Goal: Navigation & Orientation: Understand site structure

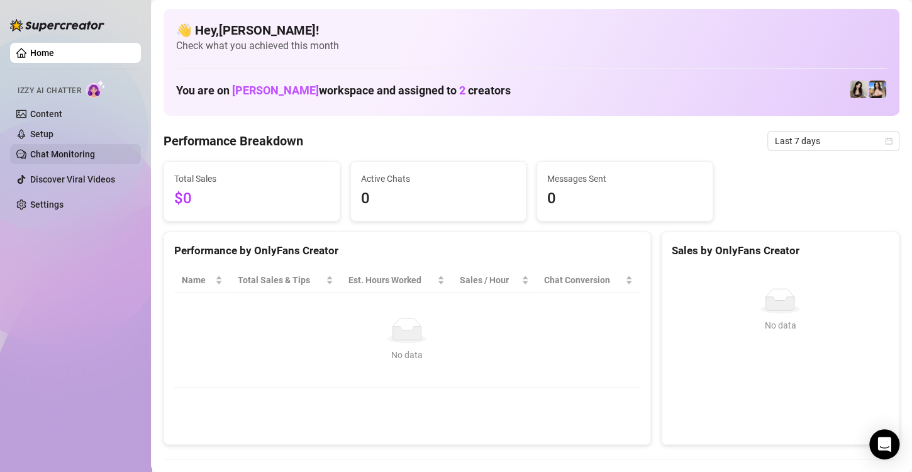
click at [65, 156] on link "Chat Monitoring" at bounding box center [62, 154] width 65 height 10
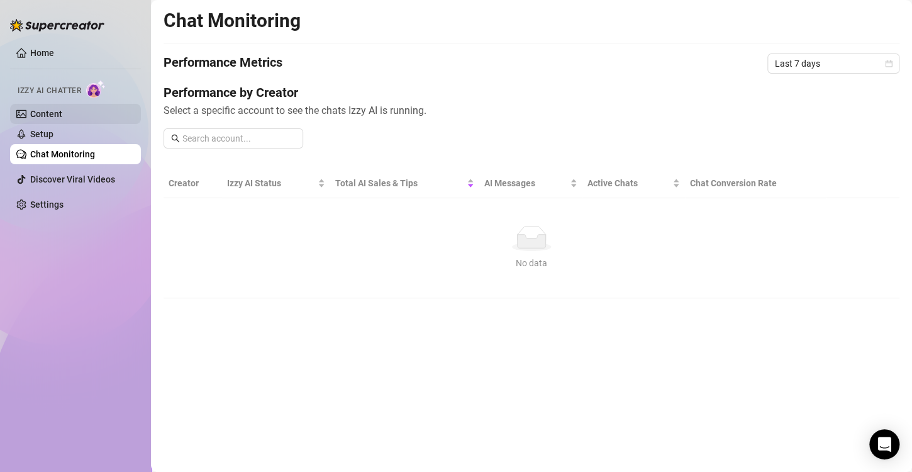
click at [57, 113] on link "Content" at bounding box center [46, 114] width 32 height 10
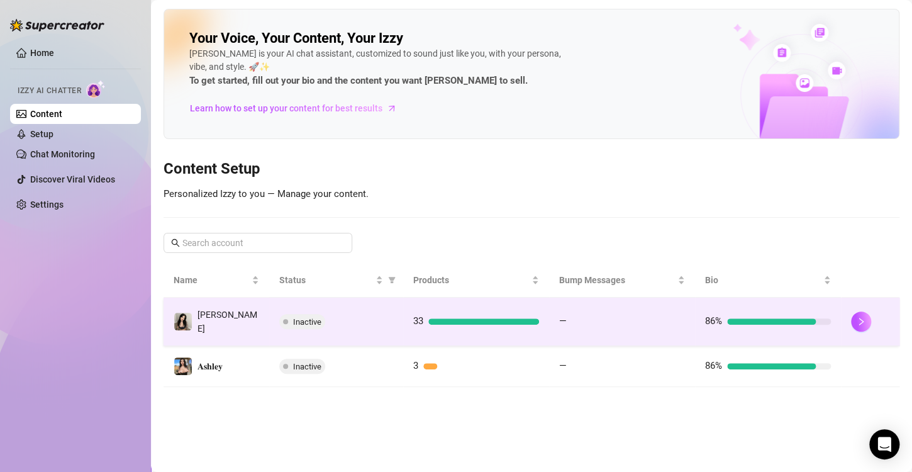
click at [231, 316] on td "[PERSON_NAME]" at bounding box center [217, 321] width 106 height 48
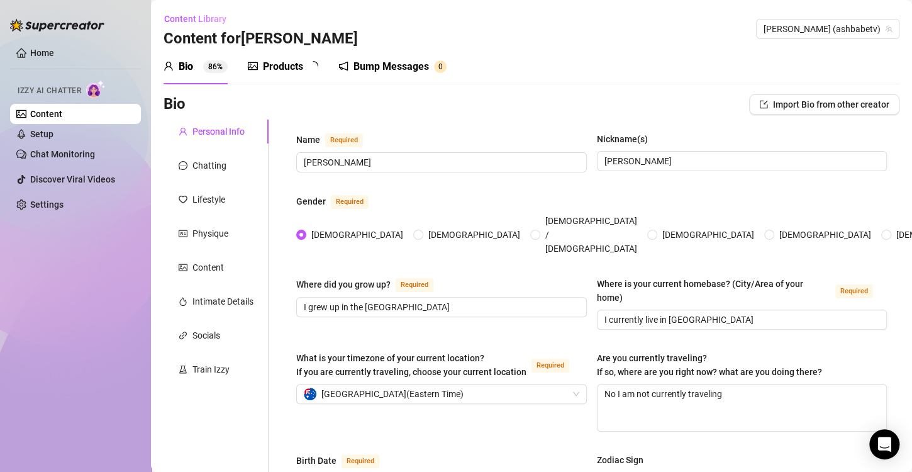
radio input "true"
type input "[DATE]"
click at [210, 171] on div "Chatting" at bounding box center [209, 165] width 34 height 14
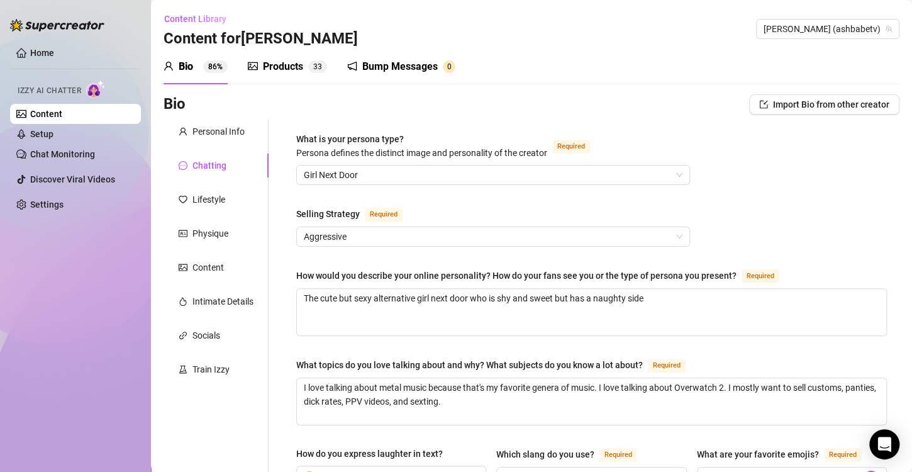
click at [396, 63] on div "Bump Messages" at bounding box center [399, 66] width 75 height 15
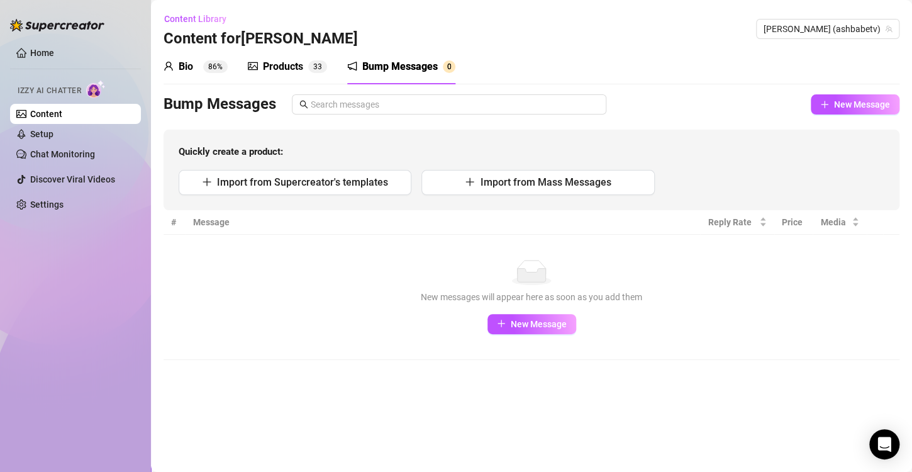
click at [299, 69] on div "Products" at bounding box center [283, 66] width 40 height 15
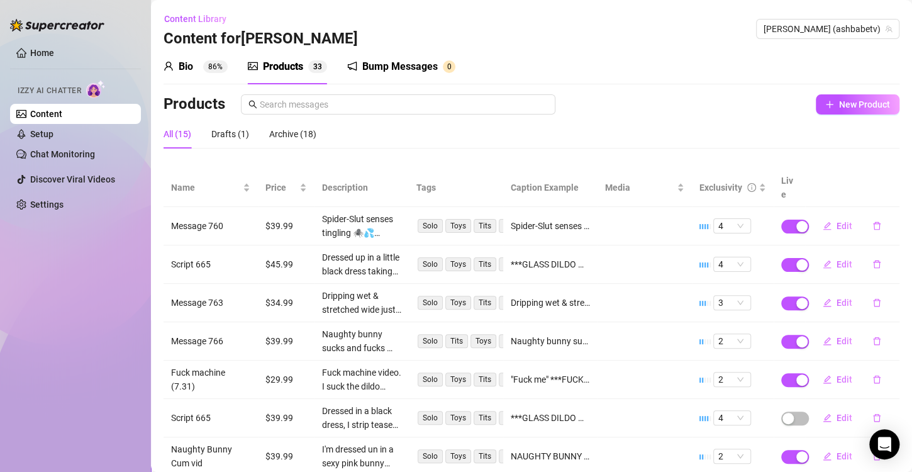
click at [189, 59] on div "Bio" at bounding box center [186, 66] width 14 height 15
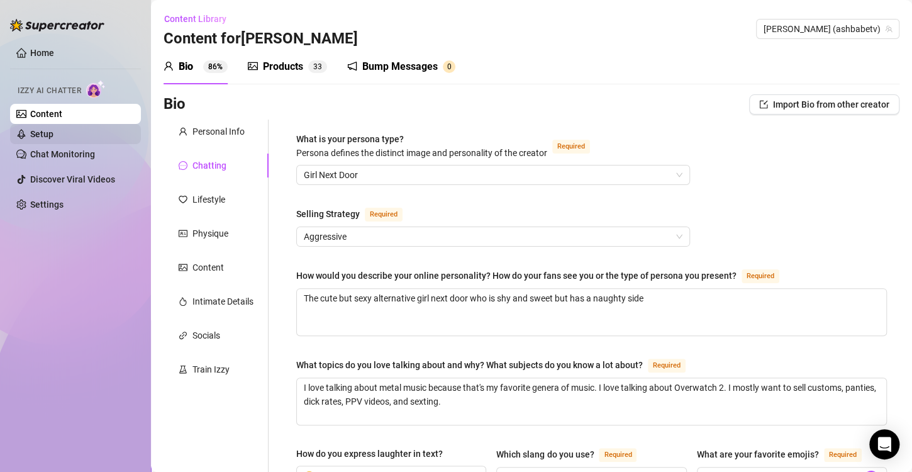
click at [53, 132] on link "Setup" at bounding box center [41, 134] width 23 height 10
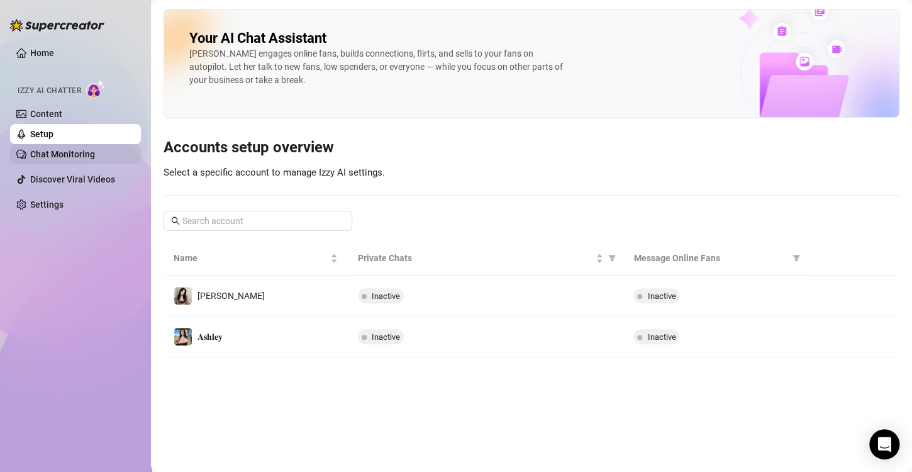
click at [70, 153] on link "Chat Monitoring" at bounding box center [62, 154] width 65 height 10
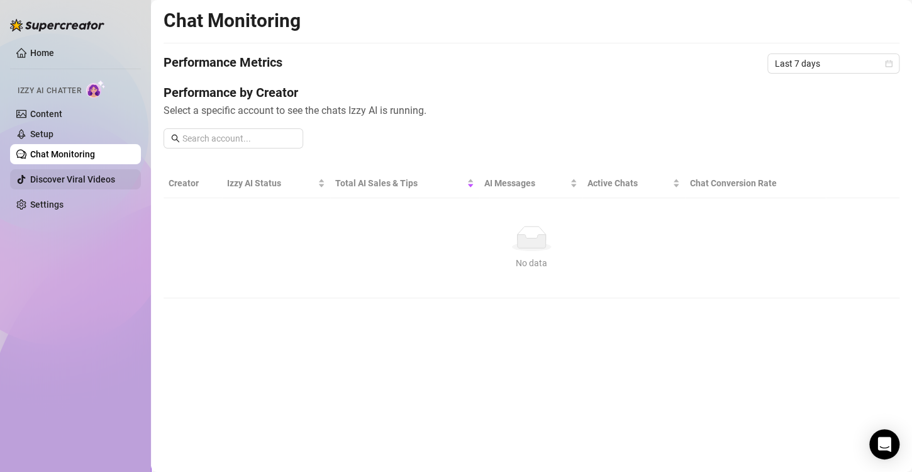
click at [70, 174] on link "Discover Viral Videos" at bounding box center [72, 179] width 85 height 10
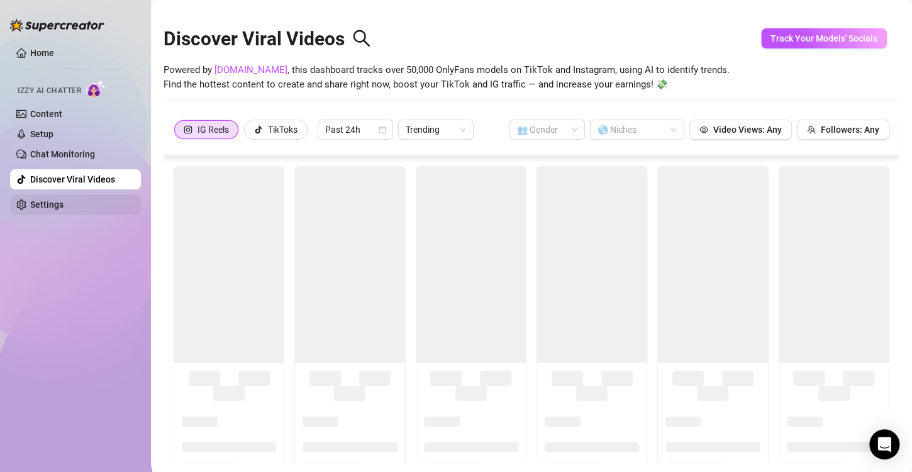
click at [62, 202] on link "Settings" at bounding box center [46, 204] width 33 height 10
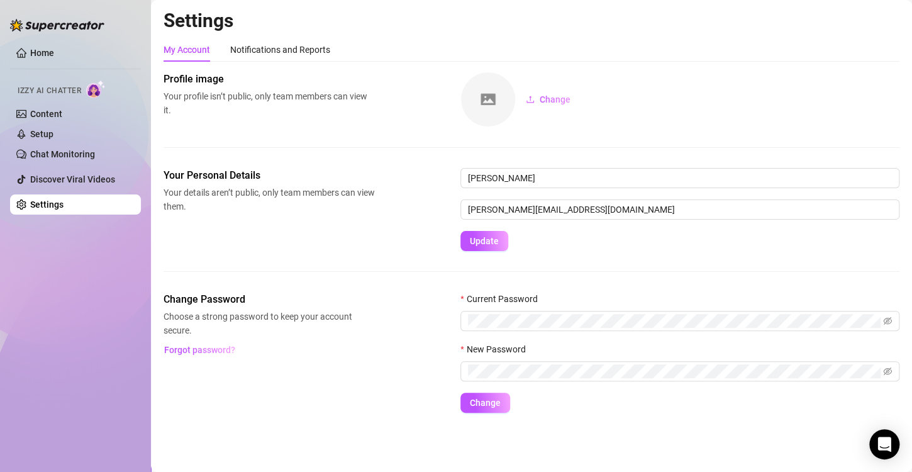
click at [32, 42] on ul "Home Izzy AI Chatter Content Setup Chat Monitoring Discover Viral Videos Settin…" at bounding box center [75, 129] width 131 height 182
click at [34, 48] on link "Home" at bounding box center [42, 53] width 24 height 10
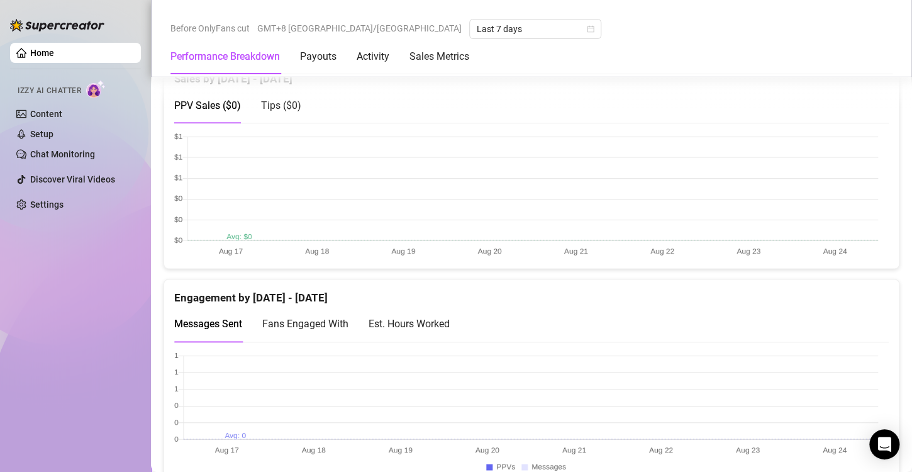
scroll to position [684, 0]
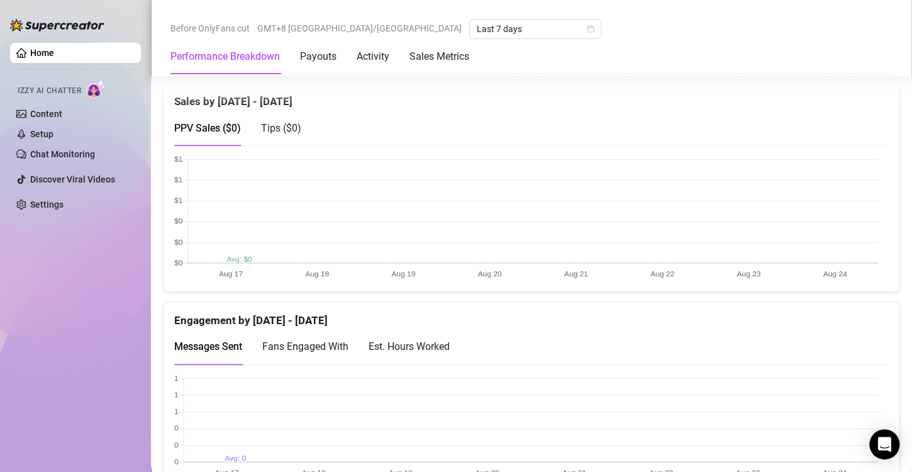
click at [287, 345] on span "Fans Engaged With" at bounding box center [305, 346] width 86 height 12
click at [197, 347] on span "Messages Sent" at bounding box center [208, 346] width 68 height 12
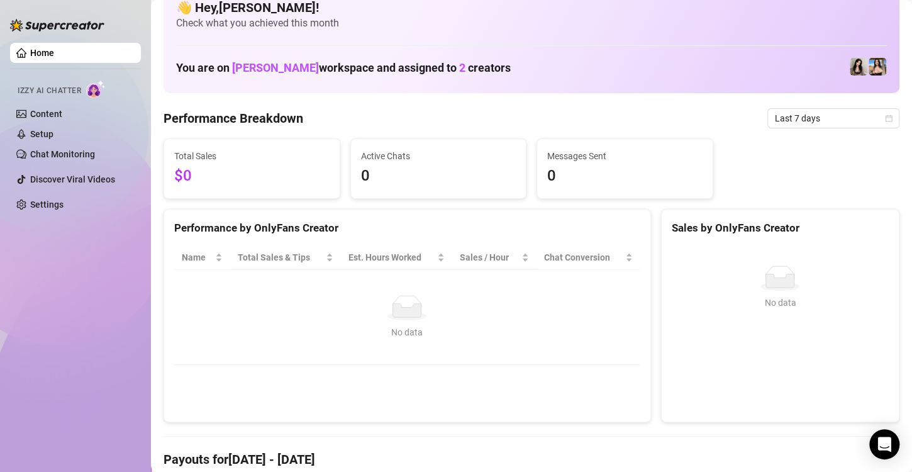
scroll to position [0, 0]
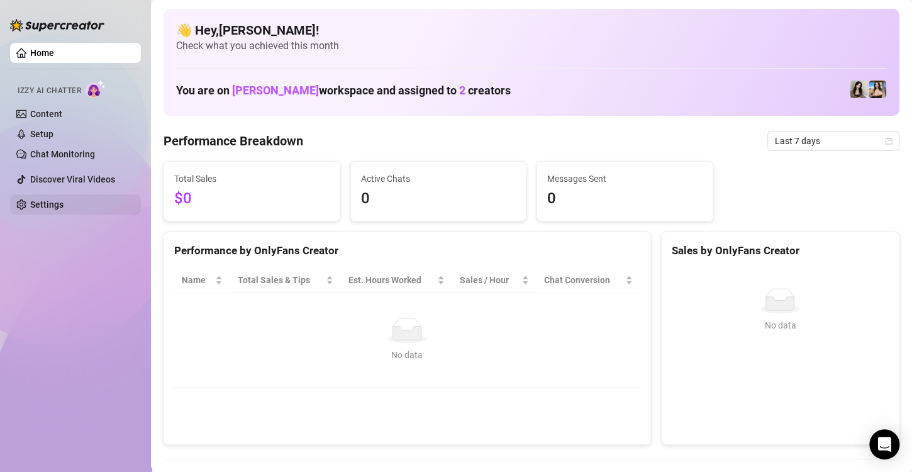
click at [62, 199] on link "Settings" at bounding box center [46, 204] width 33 height 10
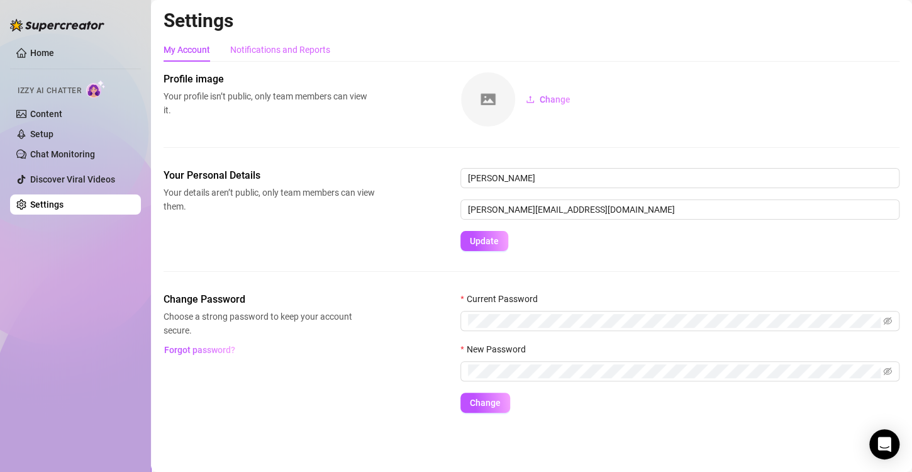
click at [268, 58] on div "Notifications and Reports" at bounding box center [280, 50] width 100 height 24
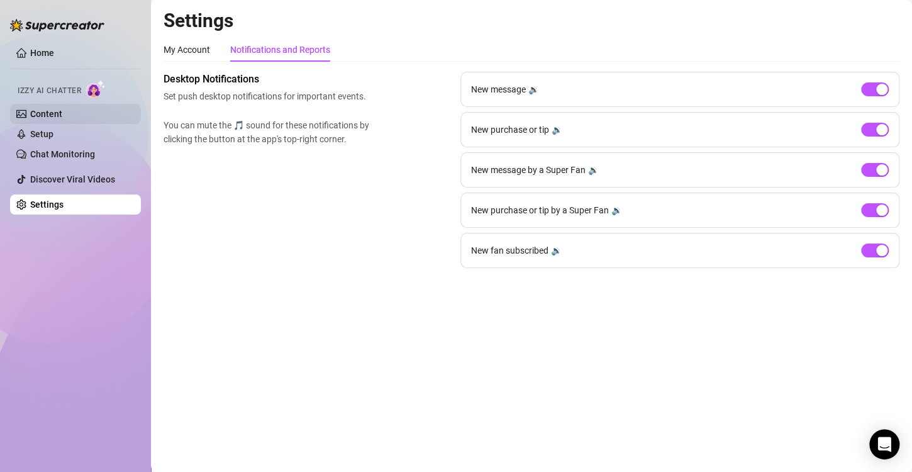
click at [50, 116] on link "Content" at bounding box center [46, 114] width 32 height 10
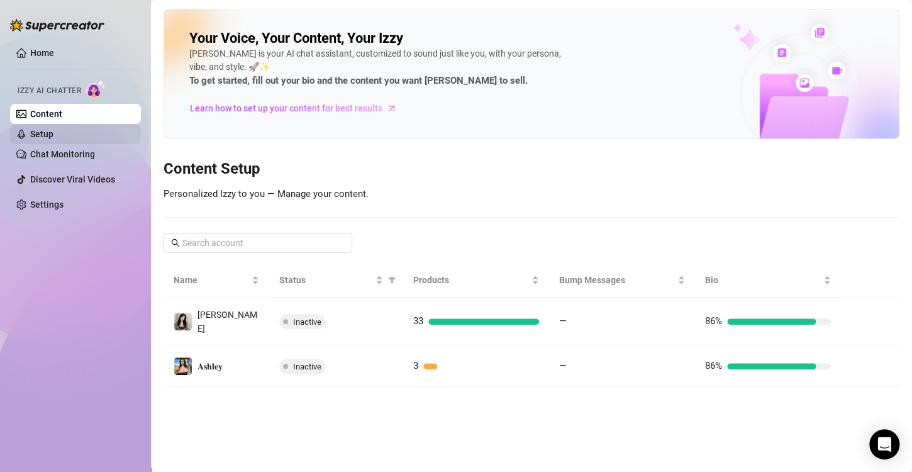
click at [51, 137] on link "Setup" at bounding box center [41, 134] width 23 height 10
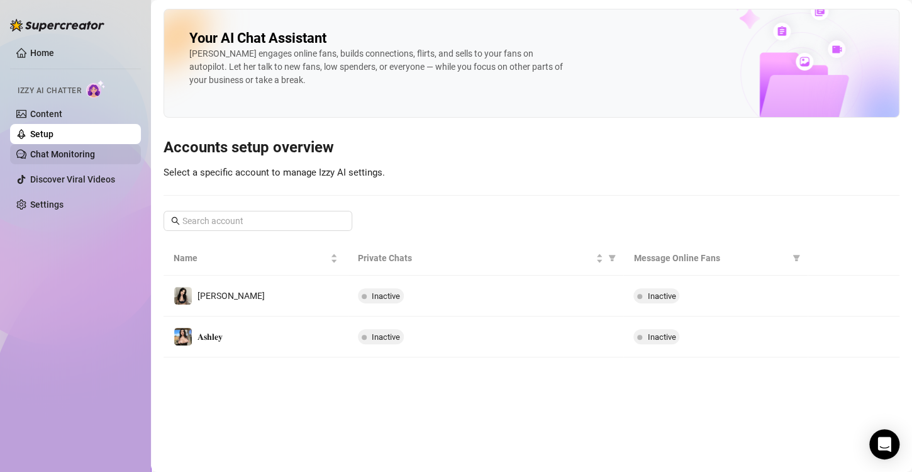
click at [65, 158] on link "Chat Monitoring" at bounding box center [62, 154] width 65 height 10
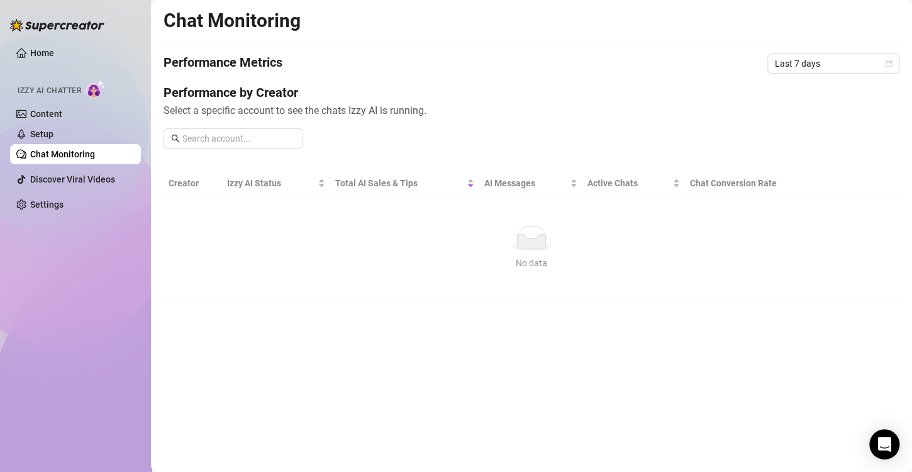
click at [45, 89] on span "Izzy AI Chatter" at bounding box center [50, 91] width 64 height 12
click at [95, 89] on img at bounding box center [95, 89] width 19 height 18
click at [45, 89] on span "Izzy AI Chatter" at bounding box center [50, 91] width 64 height 12
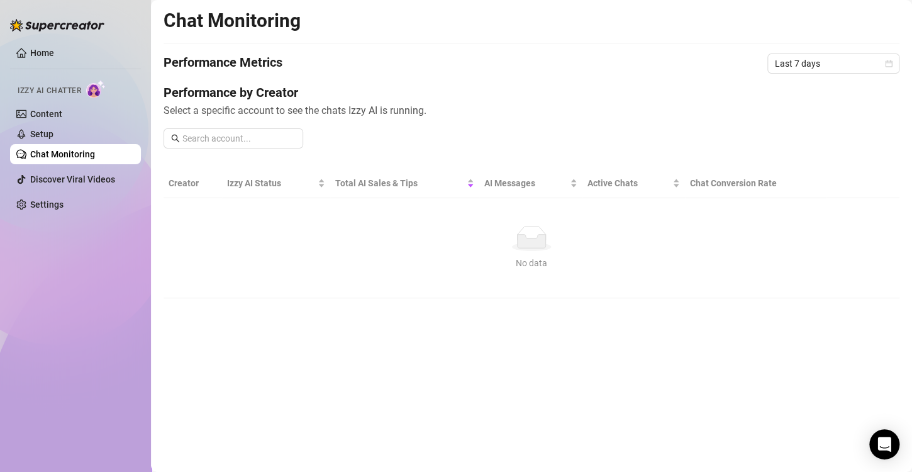
drag, startPoint x: 45, startPoint y: 89, endPoint x: 27, endPoint y: 89, distance: 17.6
click at [45, 89] on span "Izzy AI Chatter" at bounding box center [50, 91] width 64 height 12
click at [22, 89] on span "Izzy AI Chatter" at bounding box center [50, 91] width 64 height 12
click at [21, 89] on span "Izzy AI Chatter" at bounding box center [50, 91] width 64 height 12
click at [43, 116] on link "Content" at bounding box center [46, 114] width 32 height 10
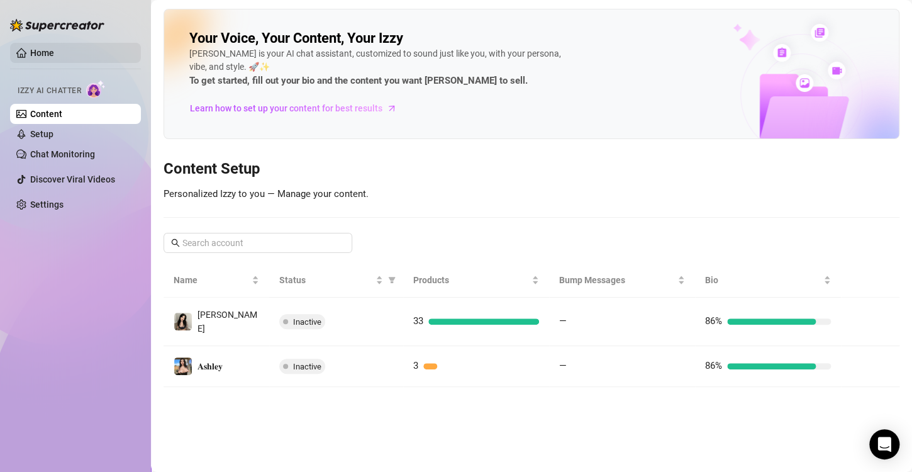
click at [45, 50] on link "Home" at bounding box center [42, 53] width 24 height 10
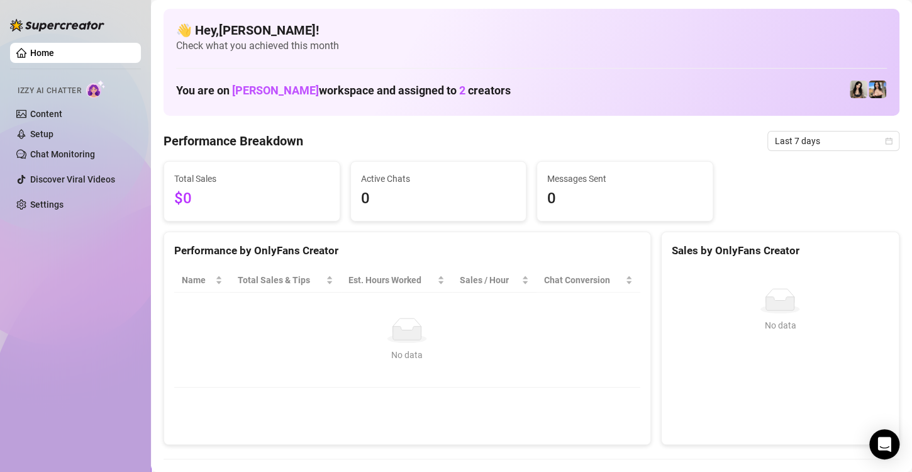
drag, startPoint x: 252, startPoint y: 236, endPoint x: 260, endPoint y: 237, distance: 7.6
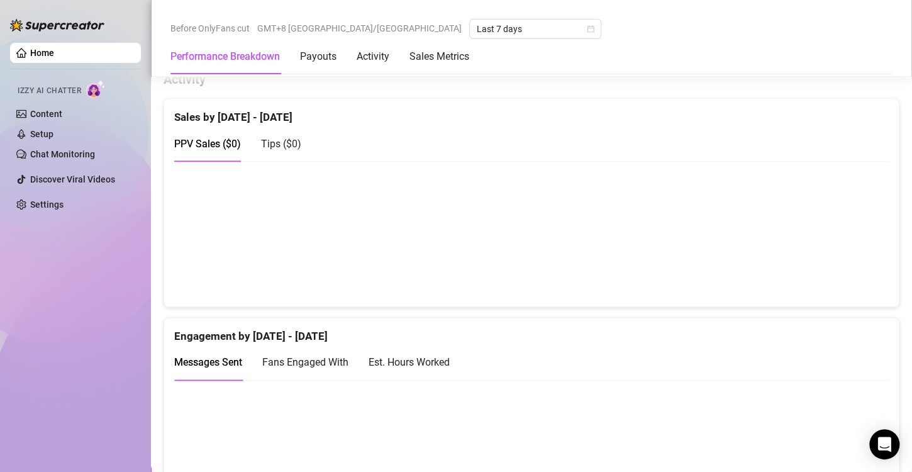
scroll to position [692, 0]
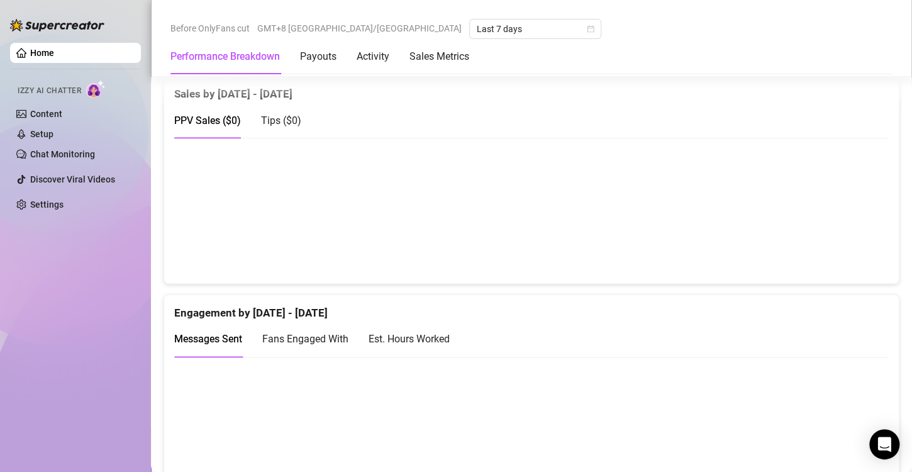
click at [30, 48] on link "Home" at bounding box center [42, 53] width 24 height 10
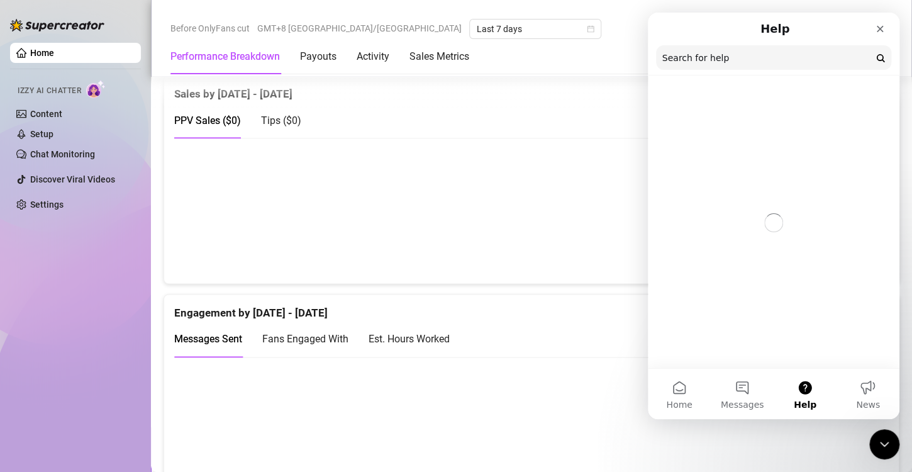
scroll to position [0, 0]
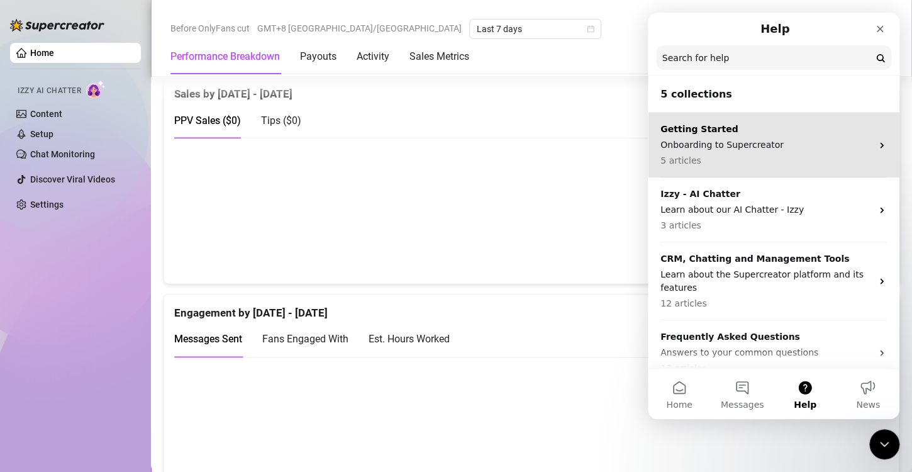
click at [734, 152] on div "Getting Started Onboarding to Supercreator 5 articles" at bounding box center [765, 145] width 211 height 45
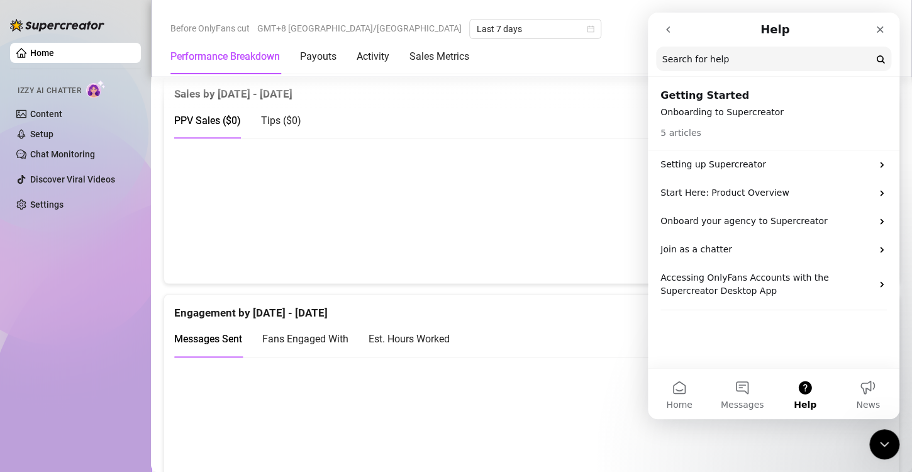
click at [663, 35] on button "go back" at bounding box center [668, 30] width 24 height 24
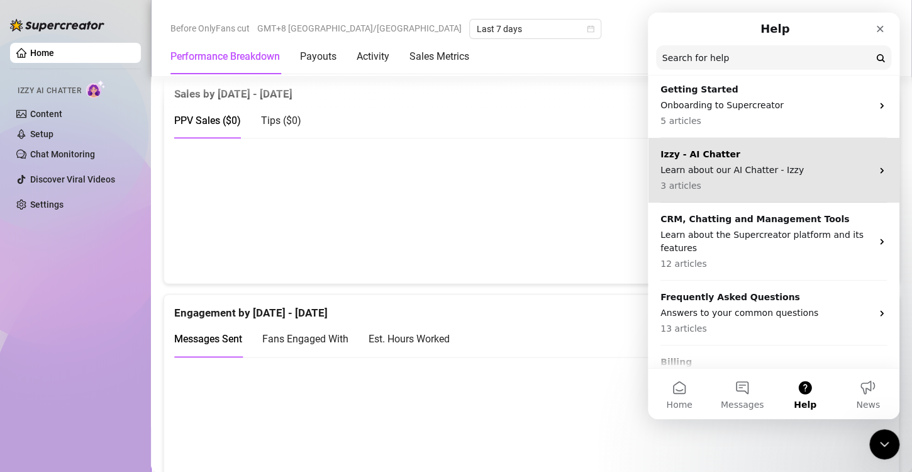
scroll to position [81, 0]
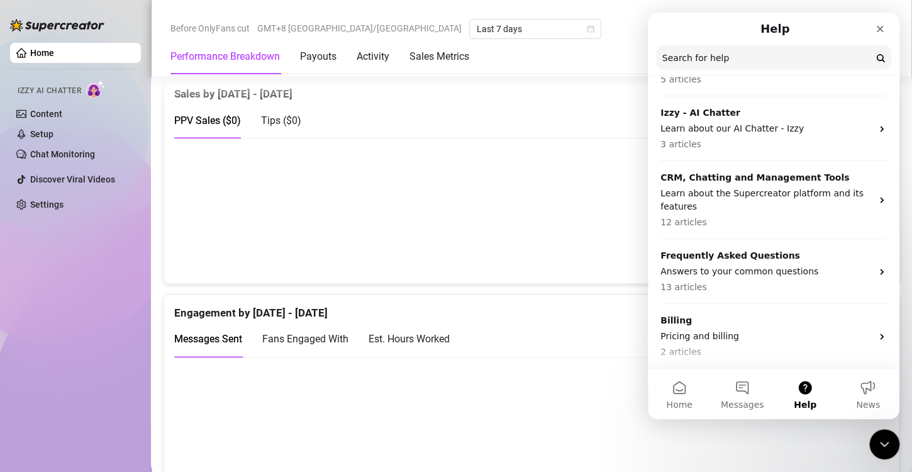
click at [522, 11] on div "Before OnlyFans cut GMT+8 [GEOGRAPHIC_DATA]/[GEOGRAPHIC_DATA] Last 7 days Perfo…" at bounding box center [531, 38] width 761 height 77
click at [879, 35] on div "Close" at bounding box center [880, 29] width 23 height 23
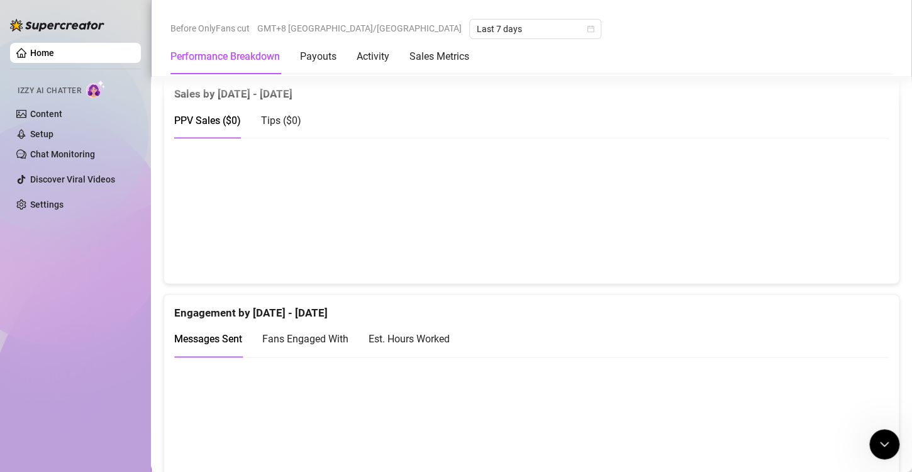
scroll to position [0, 0]
click at [882, 440] on icon "Open Intercom Messenger" at bounding box center [882, 442] width 21 height 21
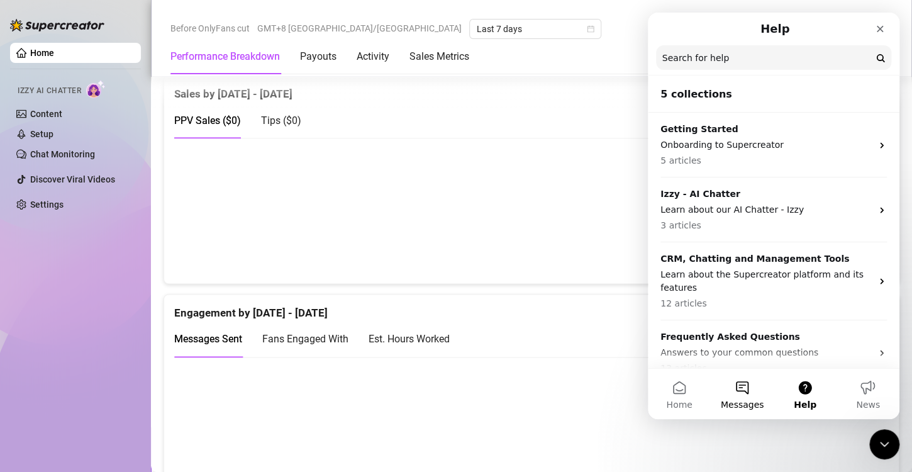
click at [741, 402] on span "Messages" at bounding box center [742, 404] width 43 height 9
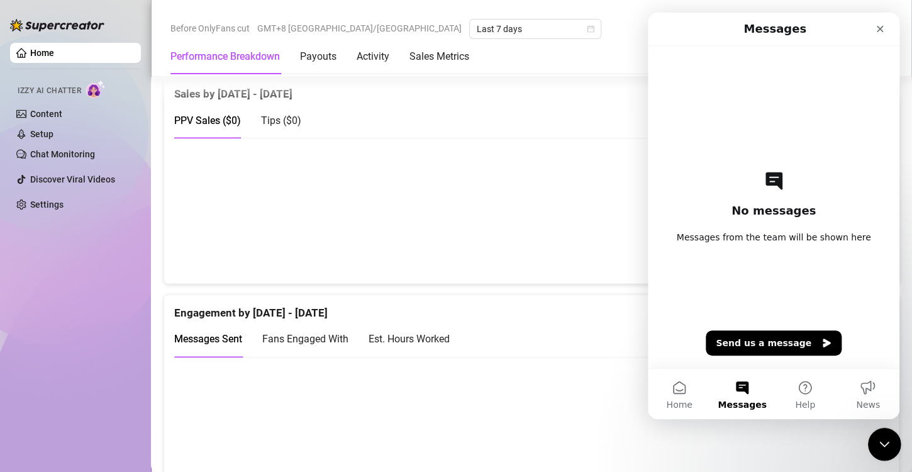
click at [875, 443] on icon "Close Intercom Messenger" at bounding box center [882, 442] width 15 height 15
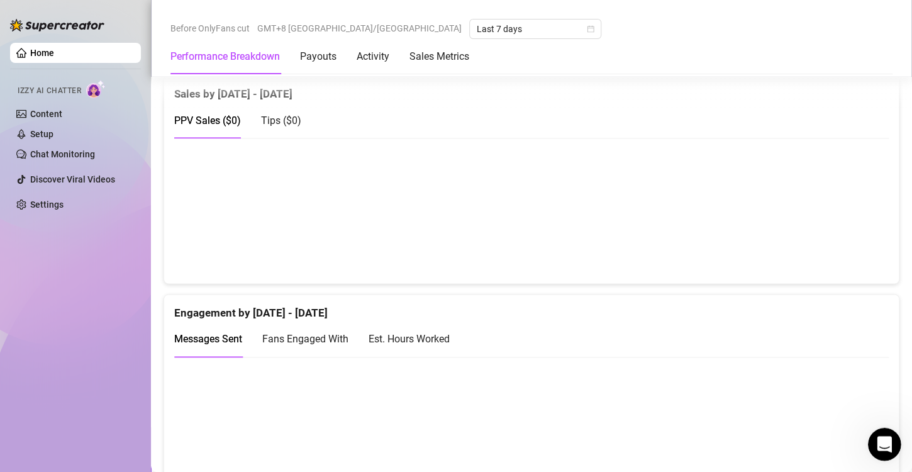
click at [878, 446] on icon "Open Intercom Messenger" at bounding box center [882, 442] width 21 height 21
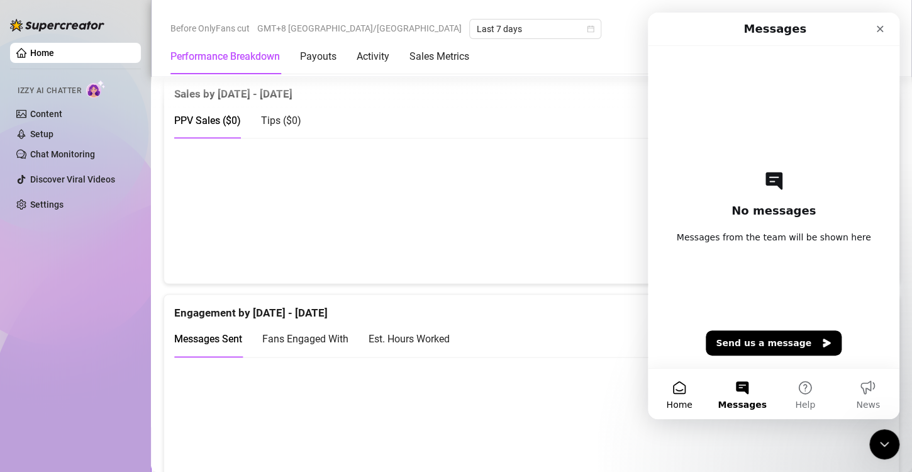
click at [685, 394] on button "Home" at bounding box center [679, 394] width 63 height 50
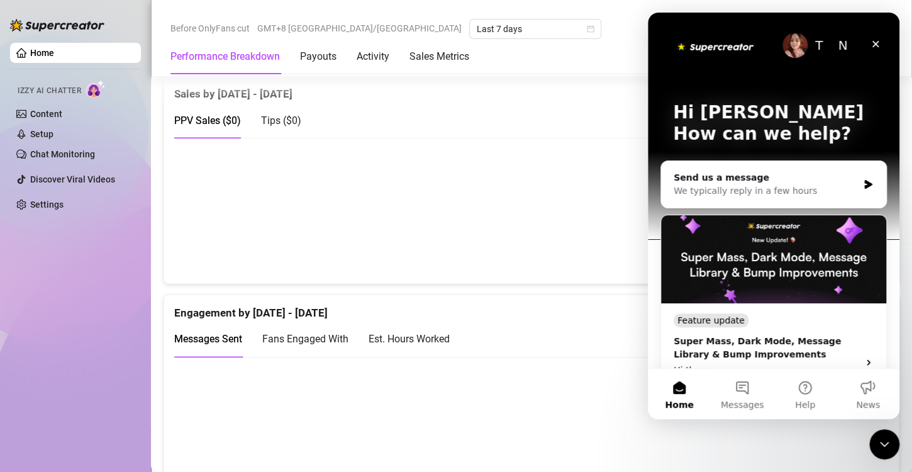
click at [787, 49] on img "Intercom messenger" at bounding box center [794, 45] width 25 height 25
click at [789, 45] on img "Intercom messenger" at bounding box center [794, 45] width 25 height 25
drag, startPoint x: 789, startPoint y: 45, endPoint x: 806, endPoint y: 47, distance: 17.2
click at [788, 45] on img "Intercom messenger" at bounding box center [794, 45] width 25 height 25
click at [814, 45] on div "T" at bounding box center [818, 45] width 25 height 25
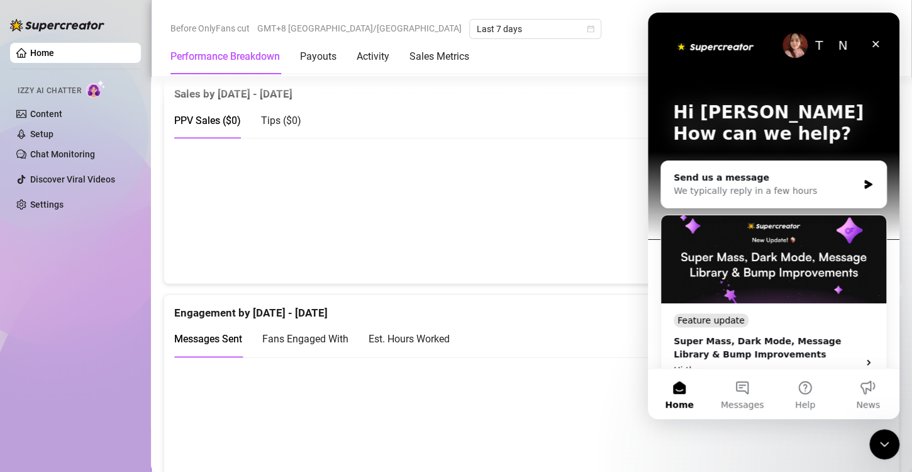
click at [714, 42] on img "Intercom messenger" at bounding box center [715, 46] width 84 height 17
click at [797, 52] on img "Intercom messenger" at bounding box center [794, 45] width 25 height 25
click at [796, 52] on img "Intercom messenger" at bounding box center [794, 45] width 25 height 25
click at [792, 50] on img "Intercom messenger" at bounding box center [794, 45] width 25 height 25
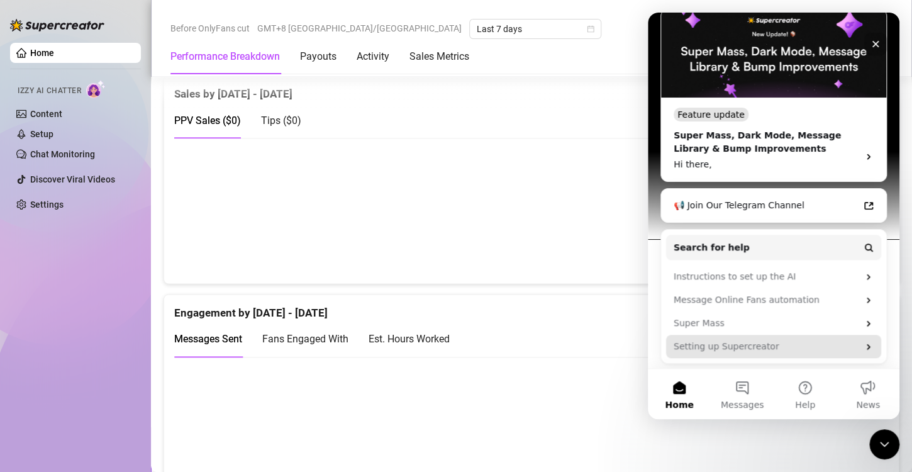
scroll to position [206, 0]
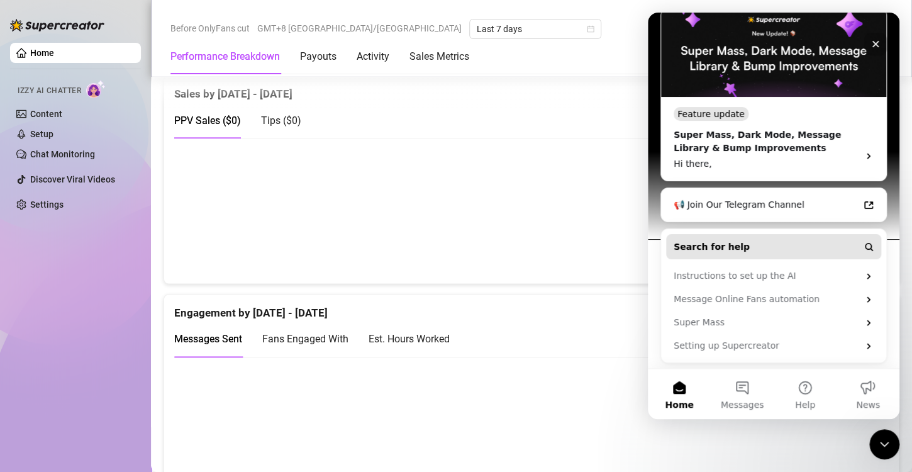
click at [863, 247] on icon "Intercom messenger" at bounding box center [868, 247] width 10 height 10
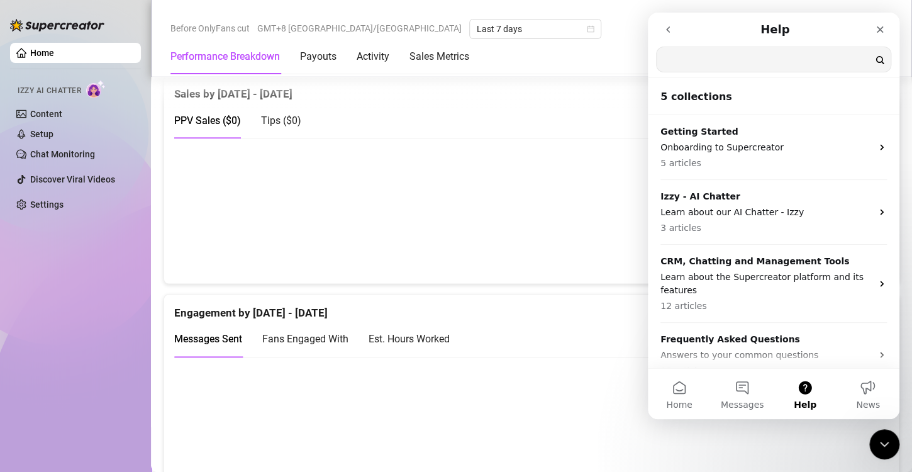
click at [663, 25] on icon "go back" at bounding box center [668, 30] width 10 height 10
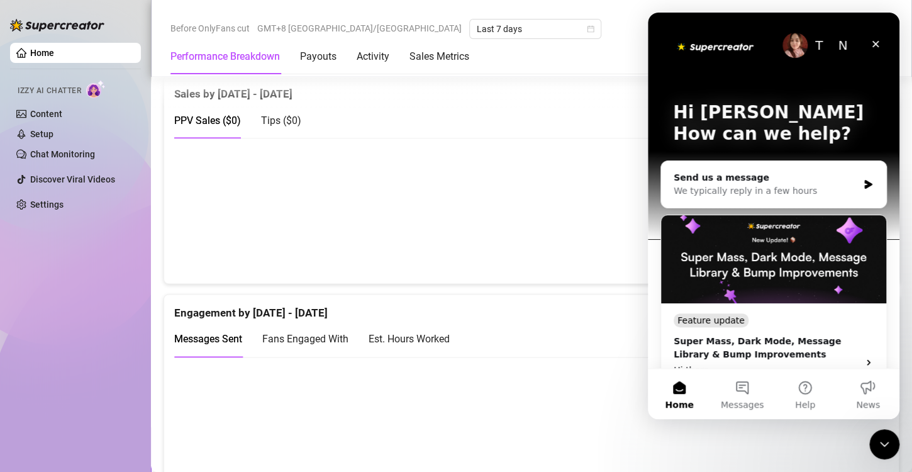
scroll to position [206, 0]
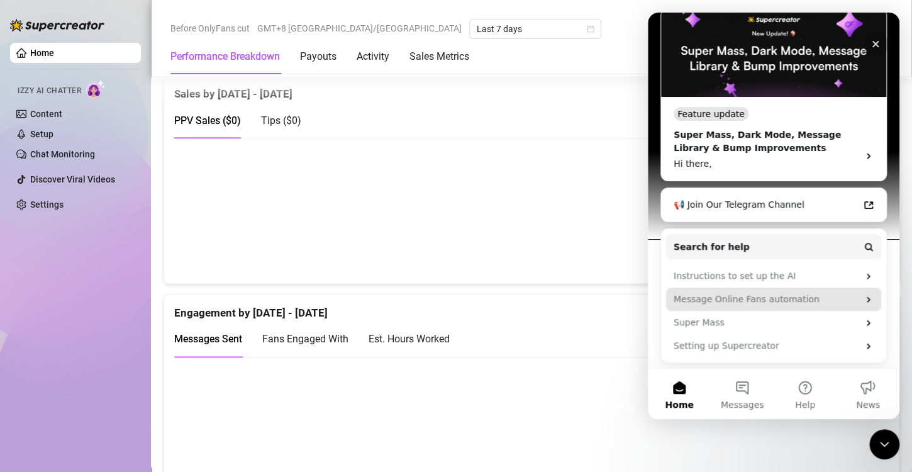
click at [734, 297] on div "Message Online Fans automation" at bounding box center [766, 298] width 185 height 13
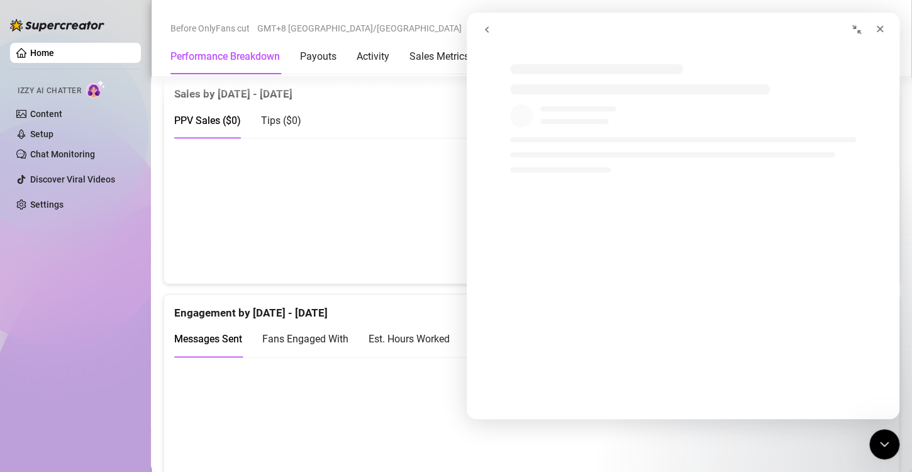
scroll to position [0, 0]
click at [484, 23] on button "go back" at bounding box center [487, 30] width 24 height 24
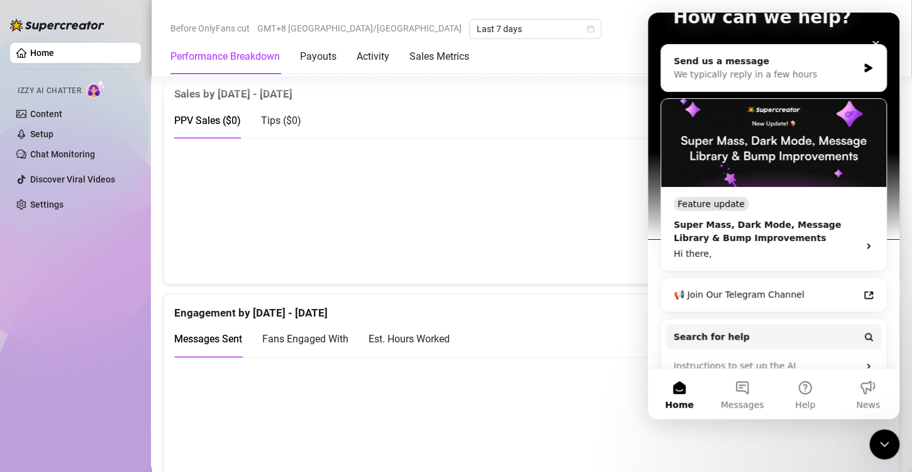
scroll to position [206, 0]
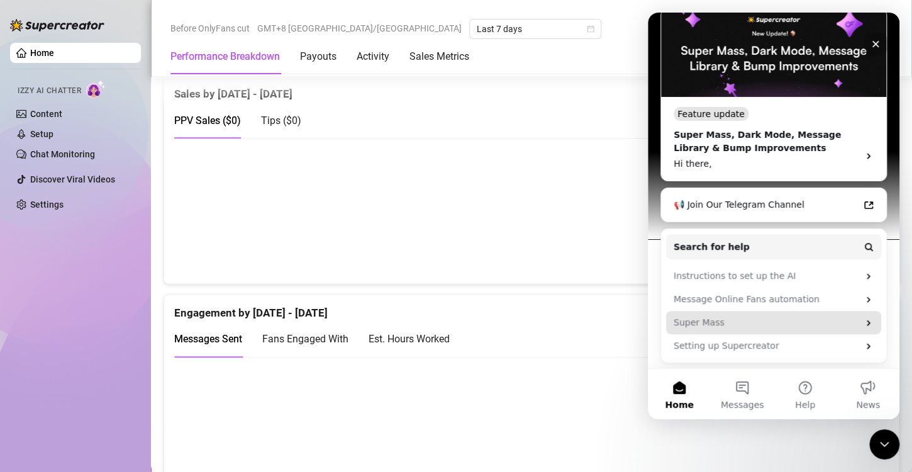
click at [760, 330] on div "Super Mass" at bounding box center [773, 322] width 215 height 23
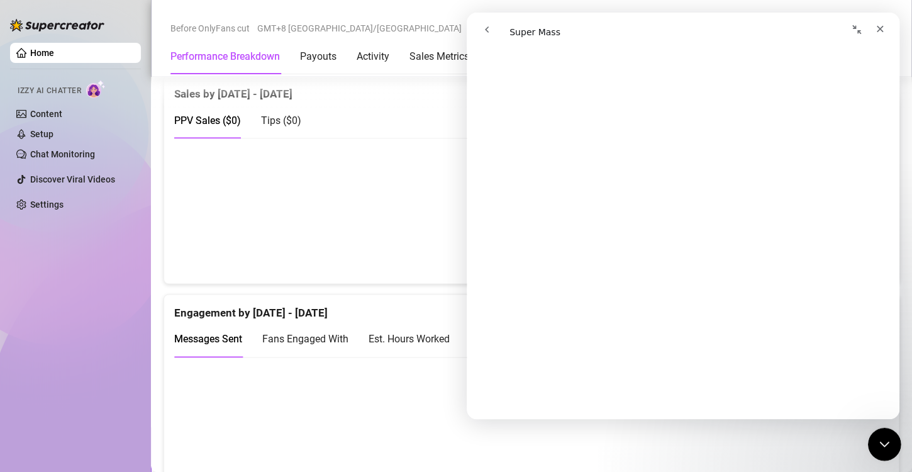
scroll to position [4151, 0]
click at [878, 439] on icon "Close Intercom Messenger" at bounding box center [882, 442] width 15 height 15
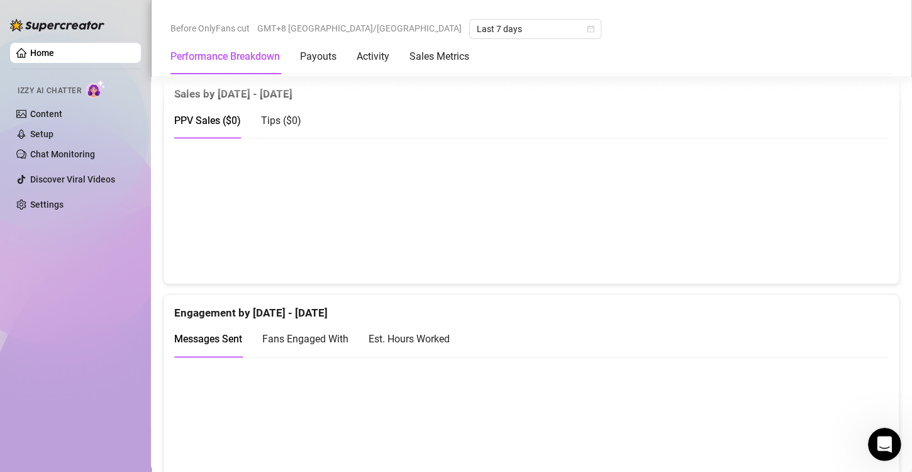
click at [873, 435] on div "Open Intercom Messenger" at bounding box center [883, 442] width 42 height 42
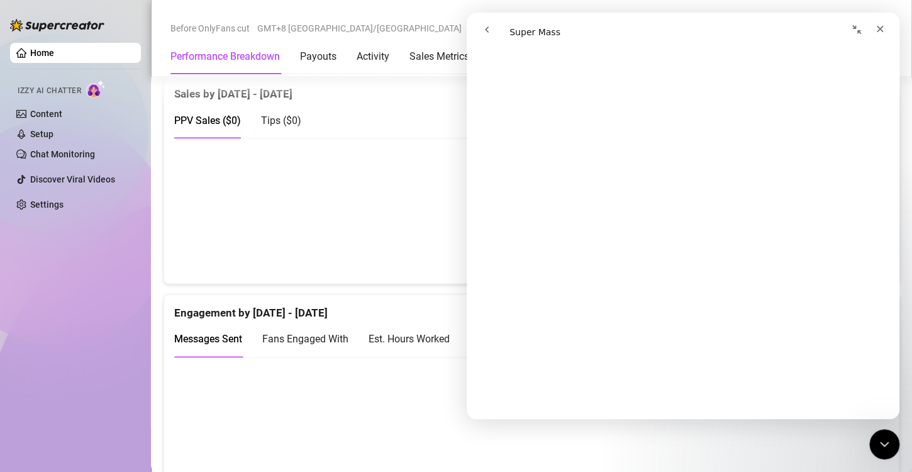
scroll to position [2453, 0]
drag, startPoint x: 879, startPoint y: 31, endPoint x: 1344, endPoint y: 44, distance: 465.6
click at [879, 31] on icon "Close" at bounding box center [880, 29] width 10 height 10
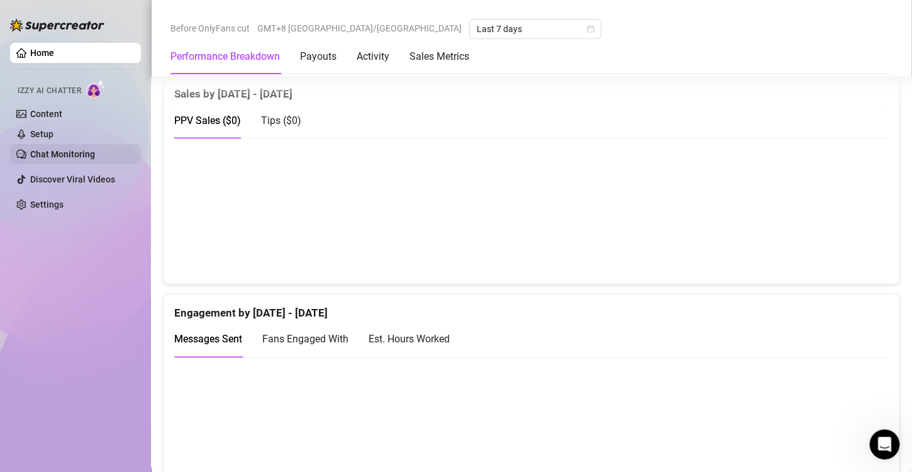
click at [58, 153] on link "Chat Monitoring" at bounding box center [62, 154] width 65 height 10
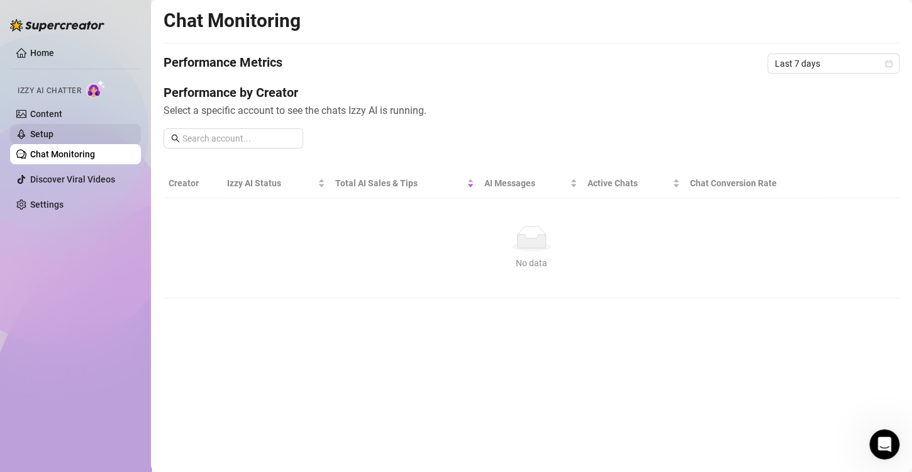
click at [53, 136] on link "Setup" at bounding box center [41, 134] width 23 height 10
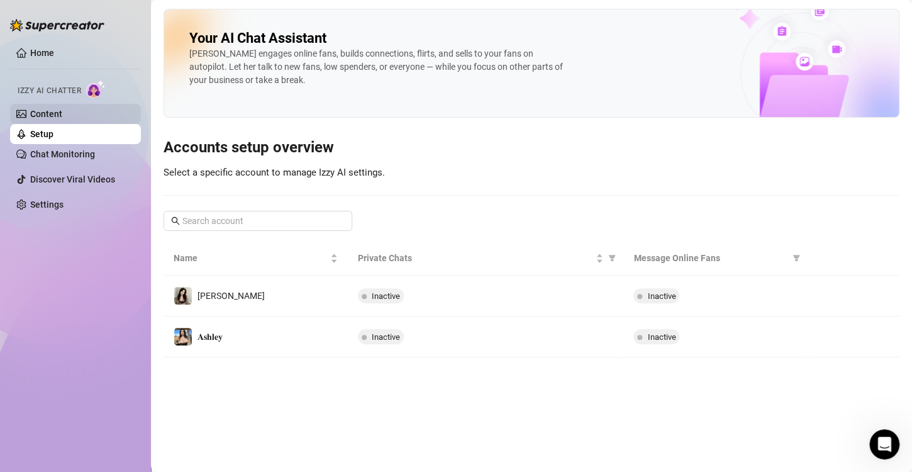
click at [45, 113] on link "Content" at bounding box center [46, 114] width 32 height 10
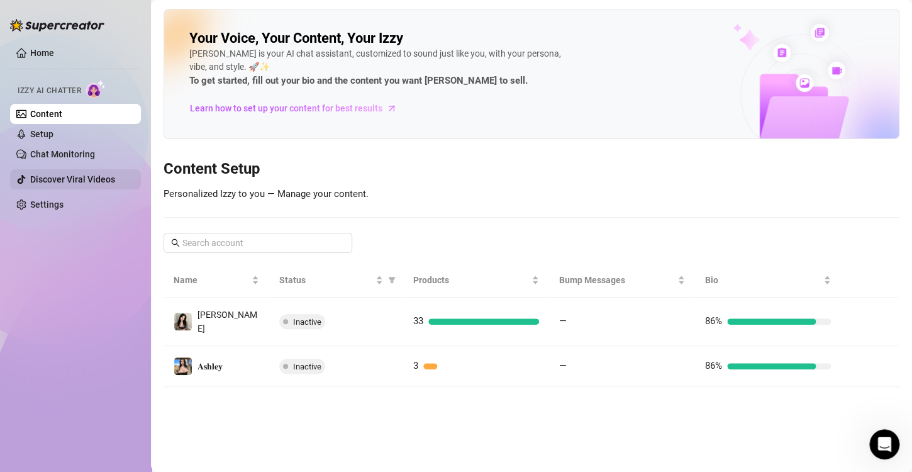
click at [64, 184] on link "Discover Viral Videos" at bounding box center [72, 179] width 85 height 10
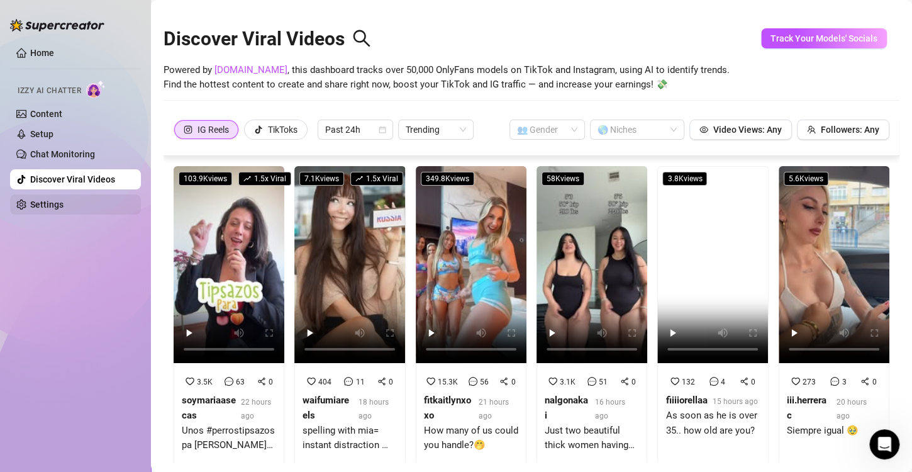
click at [56, 209] on link "Settings" at bounding box center [46, 204] width 33 height 10
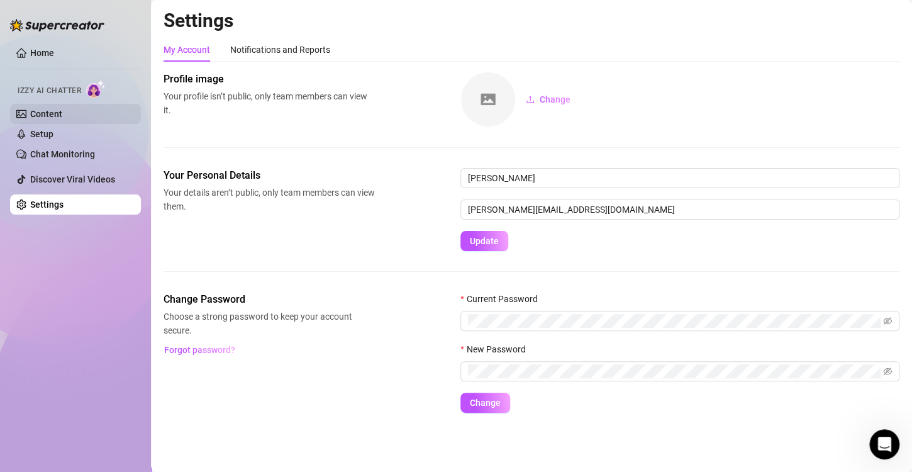
click at [62, 119] on link "Content" at bounding box center [46, 114] width 32 height 10
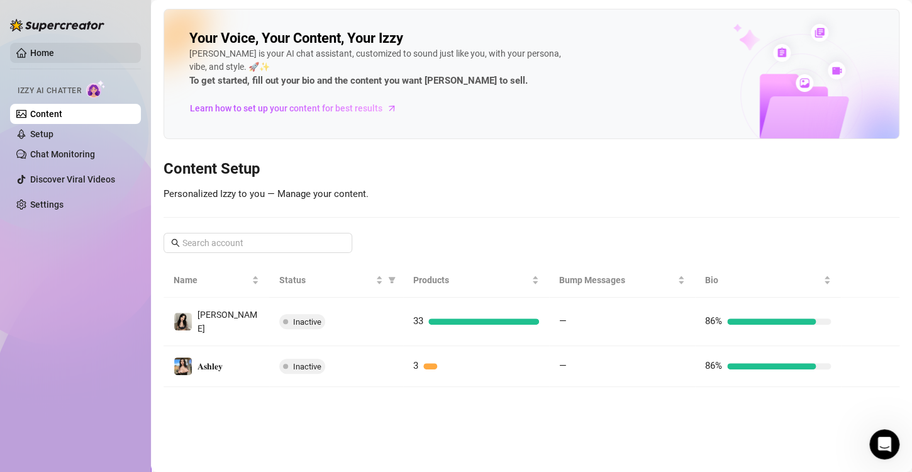
click at [50, 58] on link "Home" at bounding box center [42, 53] width 24 height 10
click at [50, 48] on link "Home" at bounding box center [42, 53] width 24 height 10
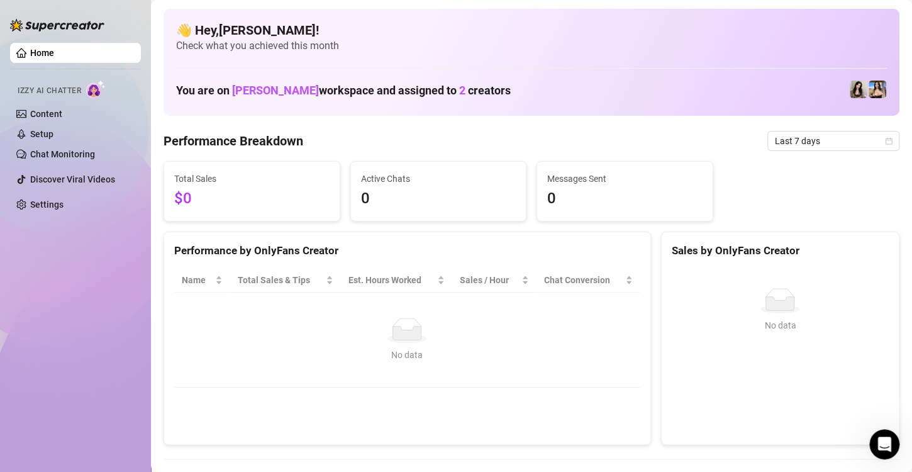
click at [54, 52] on link "Home" at bounding box center [42, 53] width 24 height 10
drag, startPoint x: 57, startPoint y: 50, endPoint x: 201, endPoint y: 116, distance: 159.0
click at [54, 50] on link "Home" at bounding box center [42, 53] width 24 height 10
click at [251, 78] on div "You are on [PERSON_NAME] workspace and assigned to 2 creators" at bounding box center [531, 89] width 711 height 27
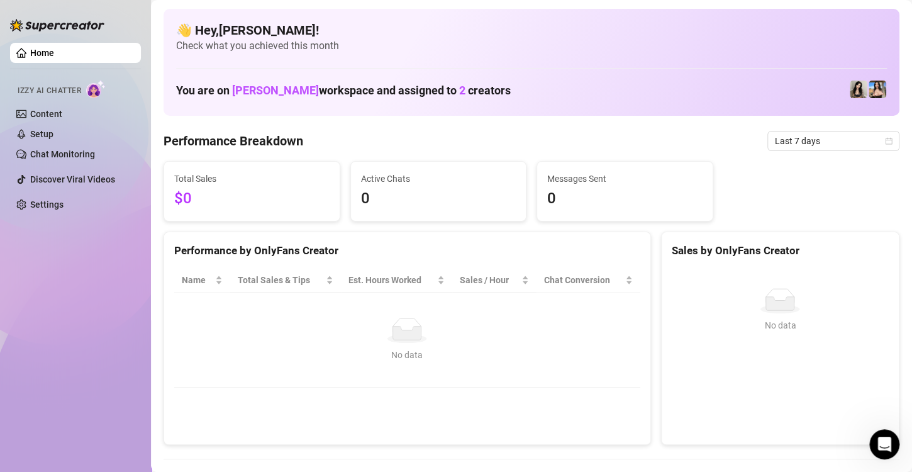
drag, startPoint x: 271, startPoint y: 79, endPoint x: 414, endPoint y: 86, distance: 143.6
click at [274, 79] on div "You are on [PERSON_NAME] workspace and assigned to 2 creators" at bounding box center [531, 89] width 711 height 27
click at [414, 85] on h1 "You are on [PERSON_NAME] workspace and assigned to 2 creators" at bounding box center [343, 91] width 335 height 14
drag, startPoint x: 469, startPoint y: 82, endPoint x: 417, endPoint y: 92, distance: 52.5
click at [463, 84] on div "You are on [PERSON_NAME] workspace and assigned to 2 creators" at bounding box center [531, 89] width 711 height 27
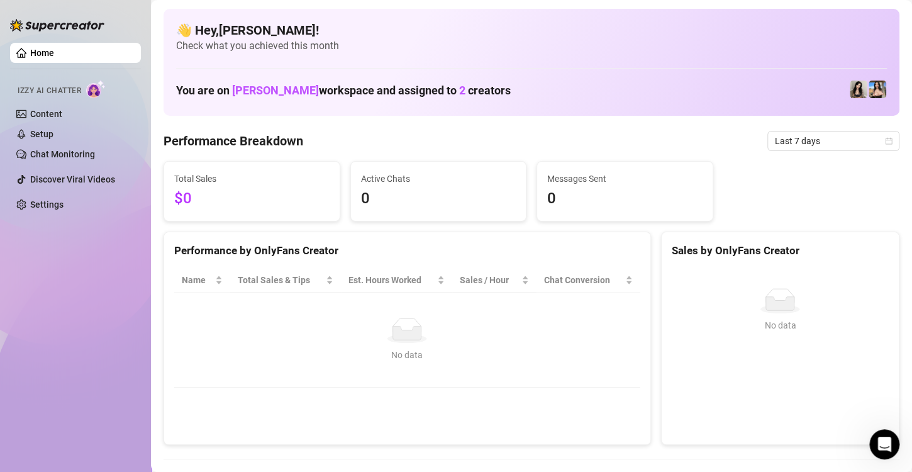
drag, startPoint x: 411, startPoint y: 92, endPoint x: 333, endPoint y: 87, distance: 77.5
click at [409, 92] on h1 "You are on [PERSON_NAME] workspace and assigned to 2 creators" at bounding box center [343, 91] width 335 height 14
click at [333, 87] on h1 "You are on [PERSON_NAME] workspace and assigned to 2 creators" at bounding box center [343, 91] width 335 height 14
drag, startPoint x: 261, startPoint y: 101, endPoint x: 233, endPoint y: 96, distance: 28.1
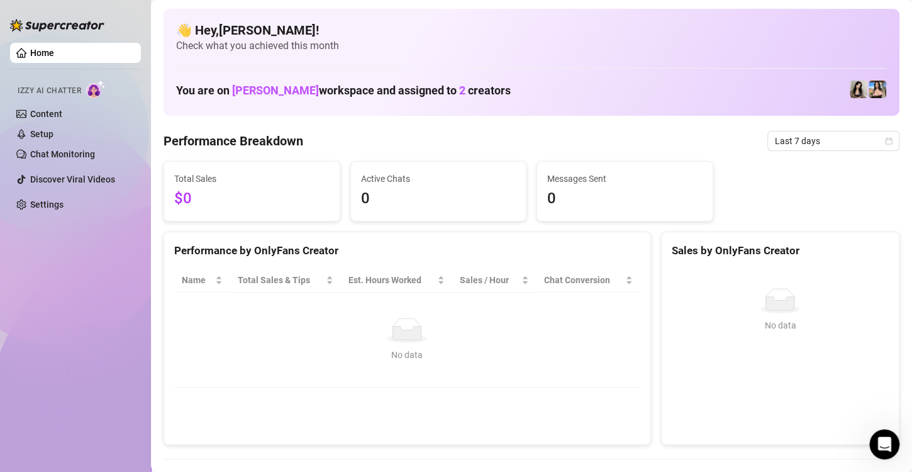
click at [259, 101] on div "You are on [PERSON_NAME] workspace and assigned to 2 creators" at bounding box center [531, 89] width 711 height 27
drag, startPoint x: 230, startPoint y: 95, endPoint x: 563, endPoint y: 89, distance: 332.8
click at [235, 95] on h1 "You are on [PERSON_NAME] workspace and assigned to 2 creators" at bounding box center [343, 91] width 335 height 14
click at [226, 42] on span "Check what you achieved this month" at bounding box center [531, 46] width 711 height 14
drag, startPoint x: 265, startPoint y: 47, endPoint x: 253, endPoint y: 42, distance: 13.2
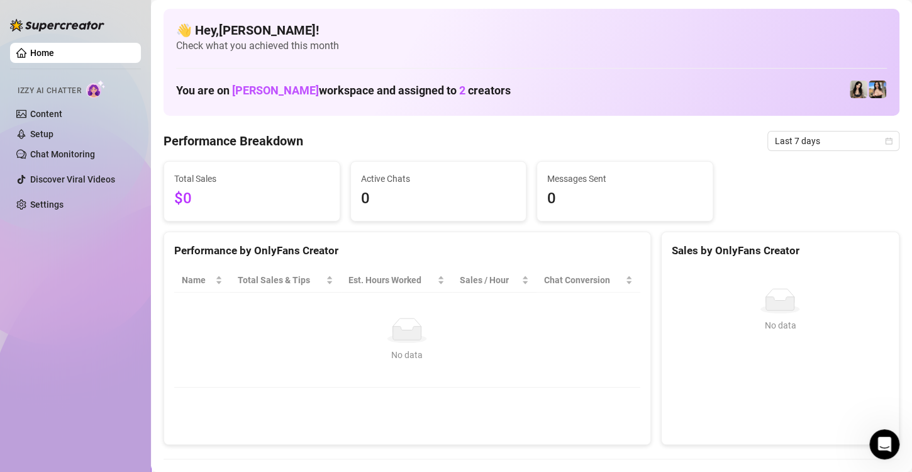
click at [265, 47] on span "Check what you achieved this month" at bounding box center [531, 46] width 711 height 14
drag, startPoint x: 239, startPoint y: 34, endPoint x: 238, endPoint y: 48, distance: 14.5
click at [238, 38] on h4 "👋 Hey, [PERSON_NAME] !" at bounding box center [531, 30] width 711 height 18
drag, startPoint x: 248, startPoint y: 46, endPoint x: 299, endPoint y: 51, distance: 50.6
click at [258, 46] on span "Check what you achieved this month" at bounding box center [531, 46] width 711 height 14
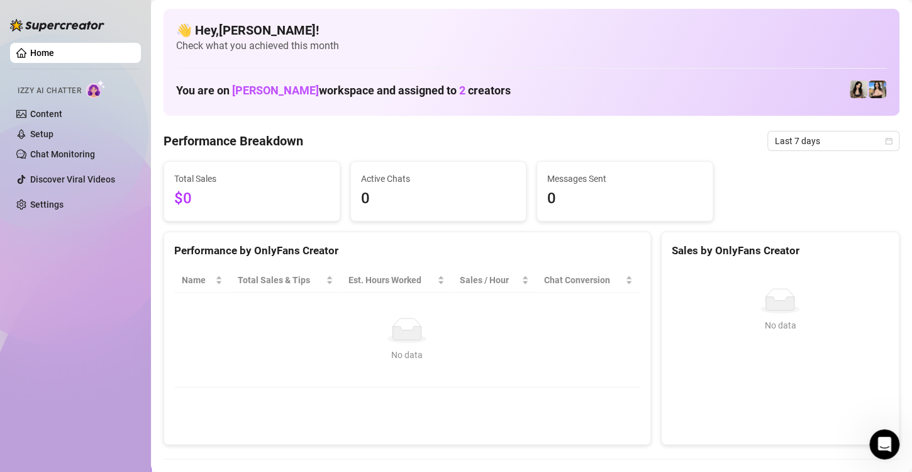
click at [302, 48] on span "Check what you achieved this month" at bounding box center [531, 46] width 711 height 14
click at [292, 54] on div "👋 Hey, [PERSON_NAME] ! Check what you achieved this month You are on [PERSON_NA…" at bounding box center [532, 62] width 736 height 107
click at [351, 138] on div "Performance Breakdown Last 7 days" at bounding box center [532, 141] width 736 height 20
click at [326, 137] on div "Performance Breakdown Last 7 days" at bounding box center [532, 141] width 736 height 20
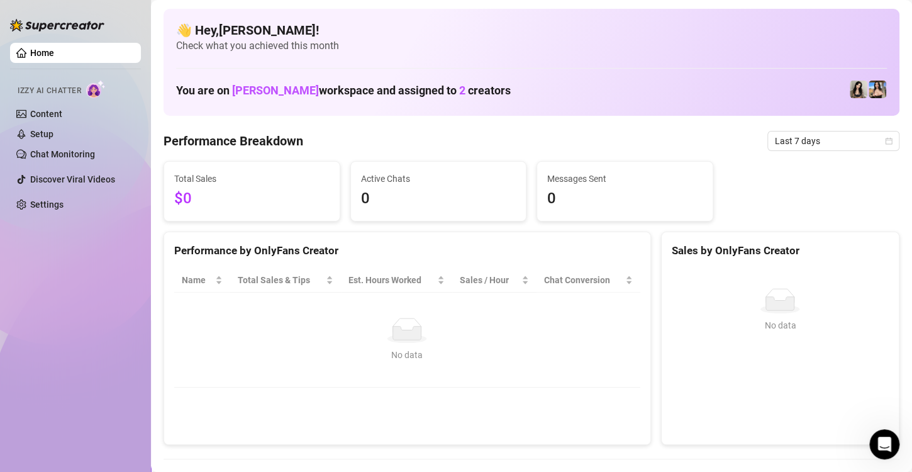
click at [353, 135] on div "Performance Breakdown Last 7 days" at bounding box center [532, 141] width 736 height 20
drag, startPoint x: 312, startPoint y: 125, endPoint x: 243, endPoint y: 153, distance: 75.0
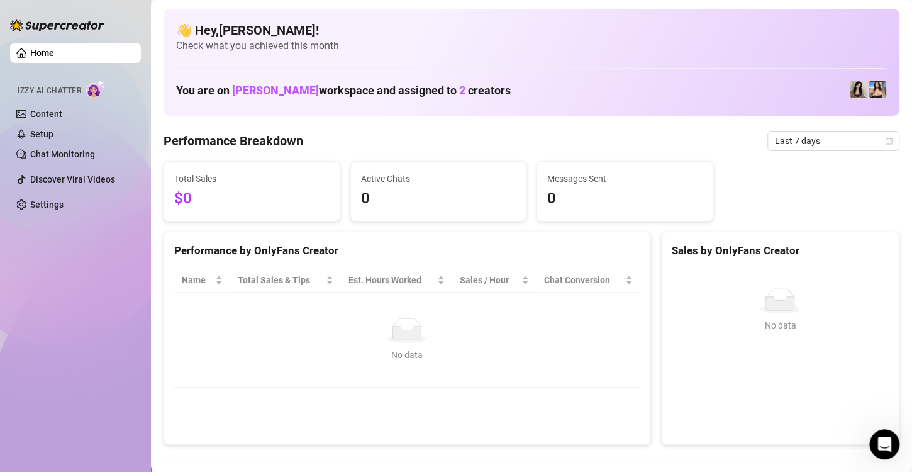
drag, startPoint x: 243, startPoint y: 153, endPoint x: 282, endPoint y: 170, distance: 43.1
drag, startPoint x: 282, startPoint y: 170, endPoint x: 340, endPoint y: 187, distance: 59.5
click at [284, 171] on div "Total Sales $0" at bounding box center [251, 191] width 175 height 59
click at [404, 194] on span "0" at bounding box center [438, 199] width 155 height 24
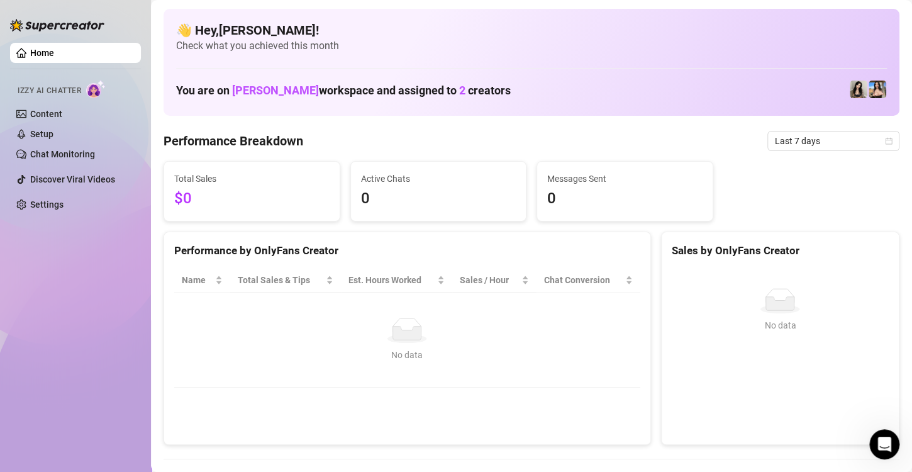
drag, startPoint x: 545, startPoint y: 209, endPoint x: 663, endPoint y: 199, distance: 118.0
click at [549, 209] on div "Messages Sent 0" at bounding box center [624, 191] width 175 height 59
